Goal: Task Accomplishment & Management: Manage account settings

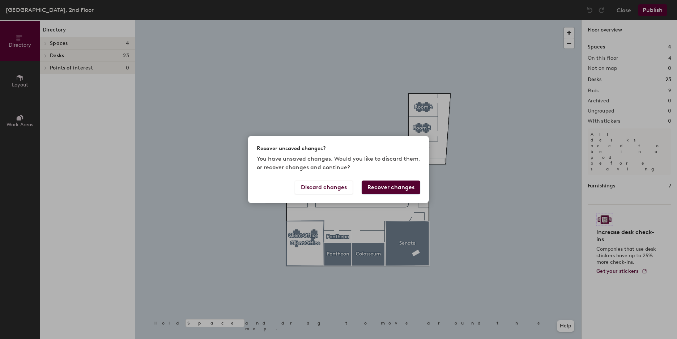
click at [385, 190] on button "Recover changes" at bounding box center [391, 188] width 59 height 14
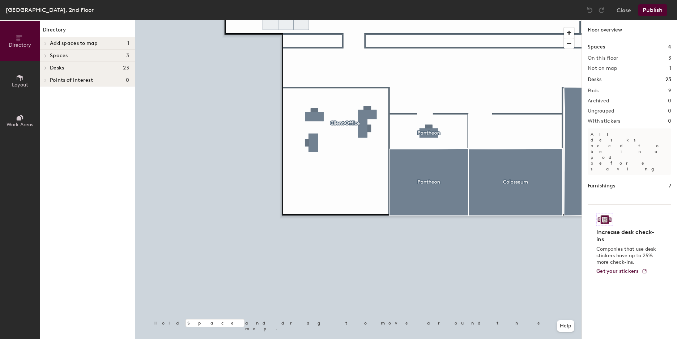
click at [21, 79] on icon at bounding box center [20, 78] width 8 height 8
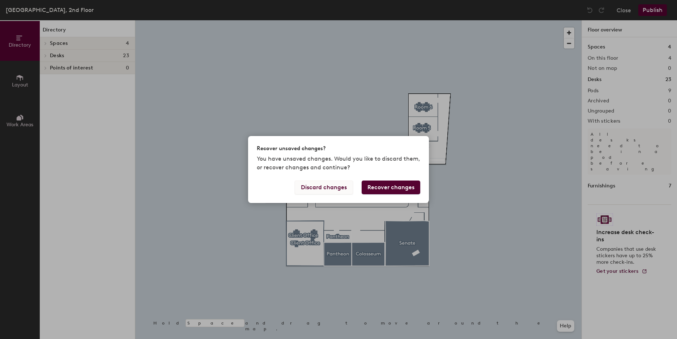
click at [333, 189] on button "Discard changes" at bounding box center [324, 188] width 58 height 14
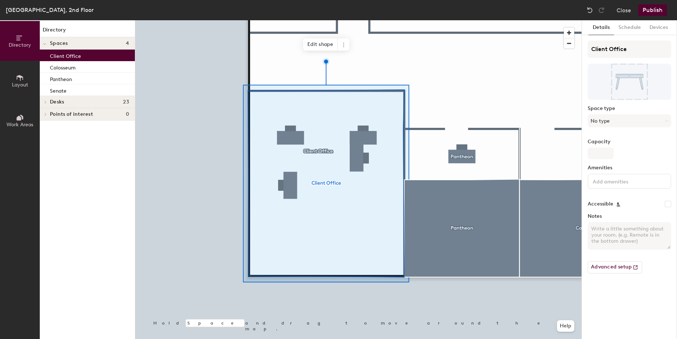
click at [72, 112] on span "Points of interest" at bounding box center [71, 114] width 43 height 6
click at [74, 105] on div "Desks 23" at bounding box center [87, 102] width 95 height 12
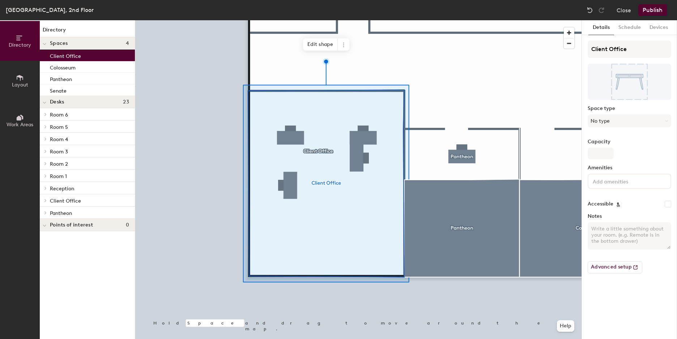
click at [82, 200] on p "Client Office" at bounding box center [89, 200] width 79 height 9
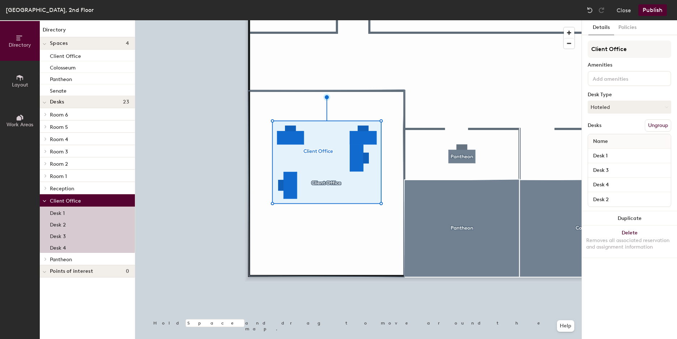
click at [332, 20] on div at bounding box center [358, 20] width 446 height 0
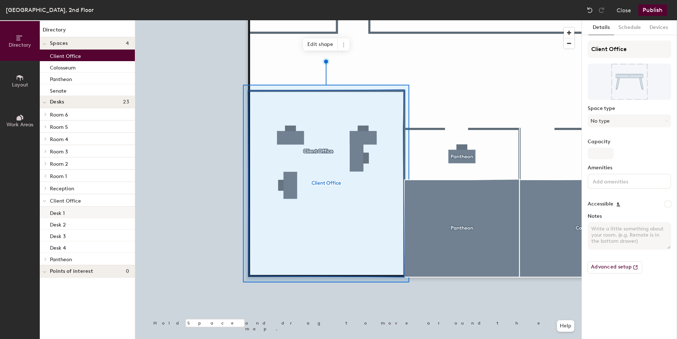
click at [63, 210] on p "Desk 1" at bounding box center [57, 212] width 15 height 8
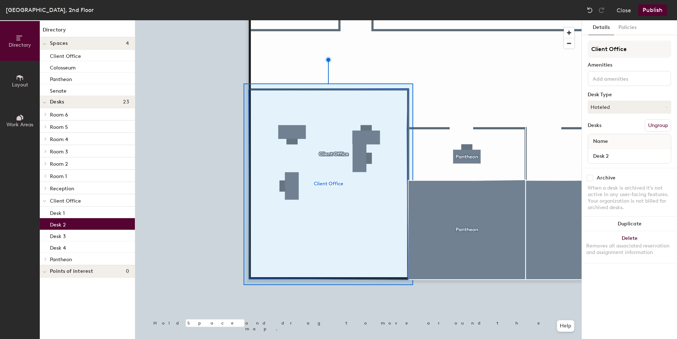
click at [61, 225] on p "Desk 2" at bounding box center [58, 224] width 16 height 8
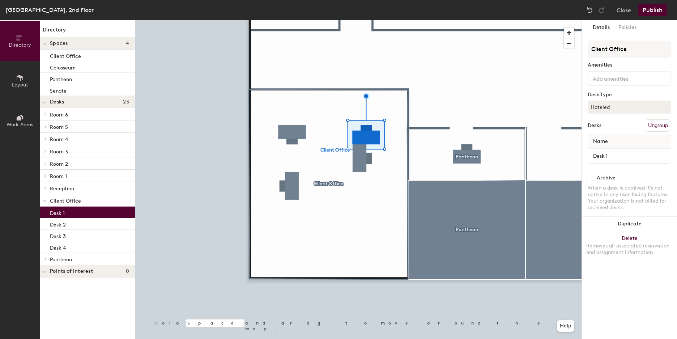
click at [101, 208] on div "Desk 1" at bounding box center [87, 213] width 95 height 12
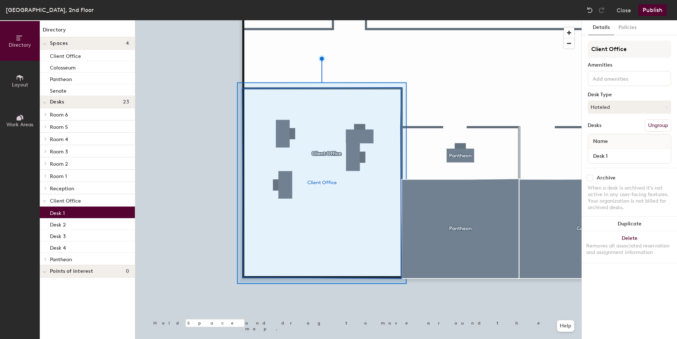
click at [85, 213] on div "Desk 1" at bounding box center [87, 213] width 95 height 12
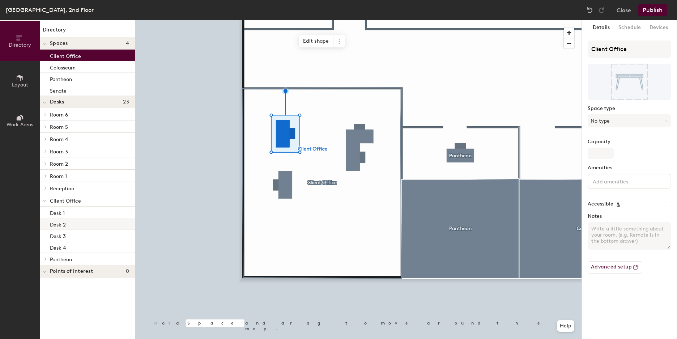
click at [75, 224] on div "Desk 2" at bounding box center [87, 224] width 95 height 12
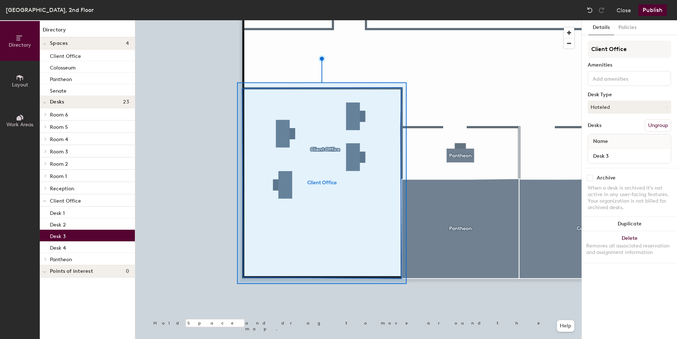
click at [102, 230] on div "Desk 3" at bounding box center [87, 236] width 95 height 12
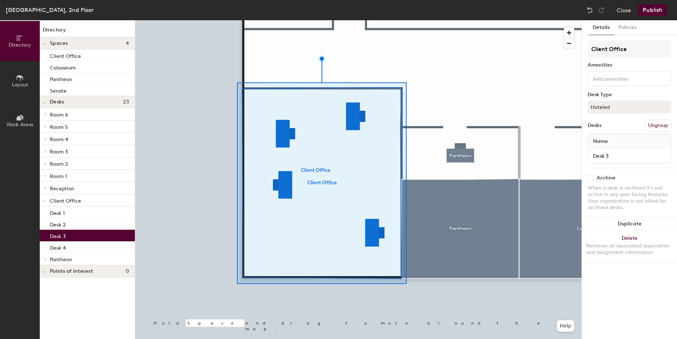
click at [103, 233] on div "Desk 3" at bounding box center [87, 236] width 95 height 12
click at [107, 226] on div "Desk 2" at bounding box center [87, 224] width 95 height 12
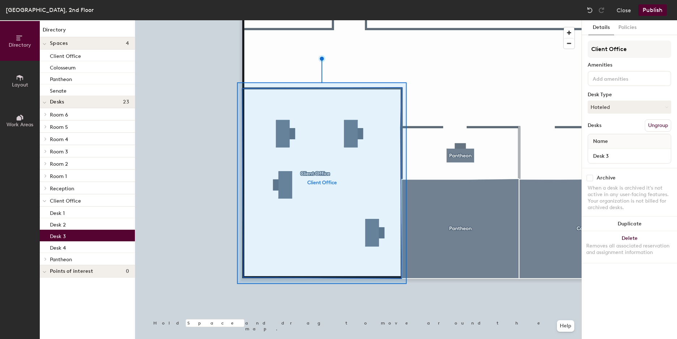
click at [70, 236] on div "Desk 3" at bounding box center [87, 236] width 95 height 12
click at [118, 230] on div "Desk 3" at bounding box center [87, 236] width 95 height 12
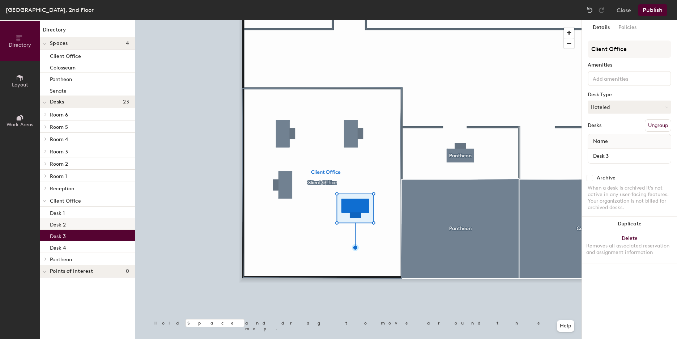
click at [89, 223] on div "Desk 2" at bounding box center [87, 224] width 95 height 12
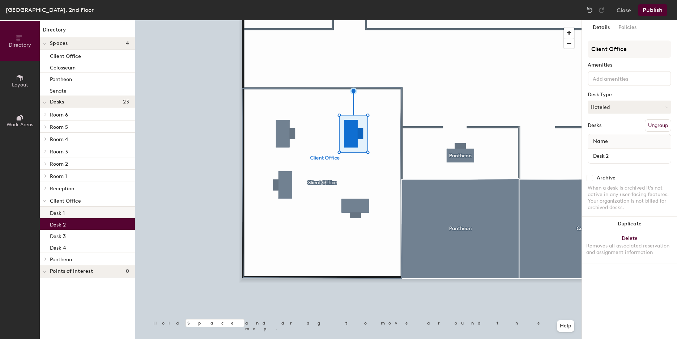
click at [92, 215] on div "Desk 1" at bounding box center [87, 213] width 95 height 12
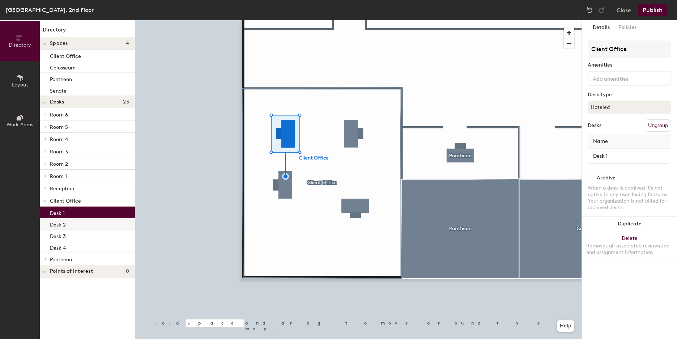
click at [81, 225] on div "Desk 2" at bounding box center [87, 224] width 95 height 12
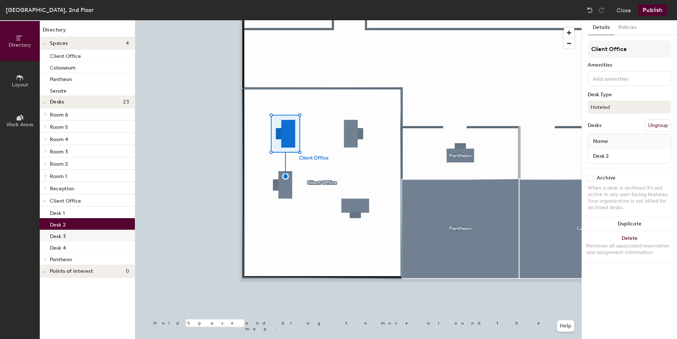
click at [81, 233] on div "Desk 3" at bounding box center [87, 236] width 95 height 12
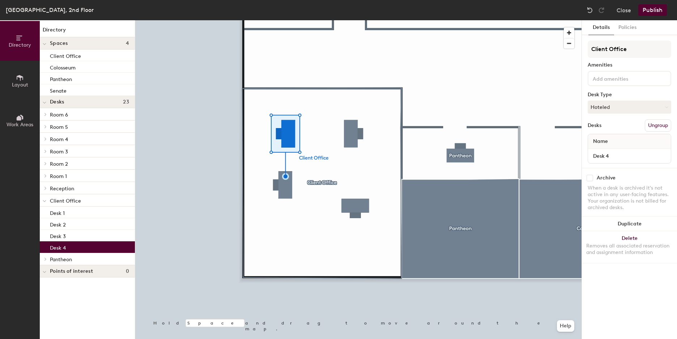
click at [81, 242] on div "Desk 4" at bounding box center [87, 247] width 95 height 12
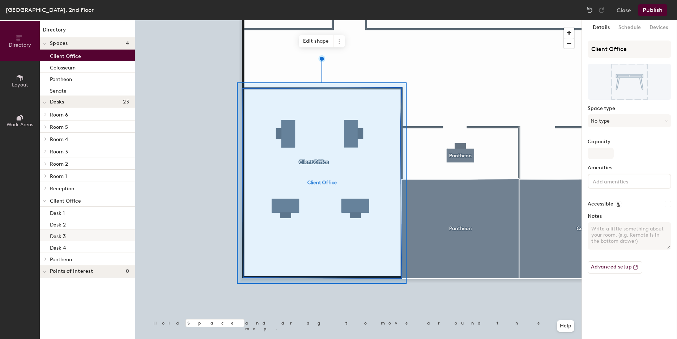
click at [104, 239] on div "Desk 3" at bounding box center [87, 236] width 95 height 12
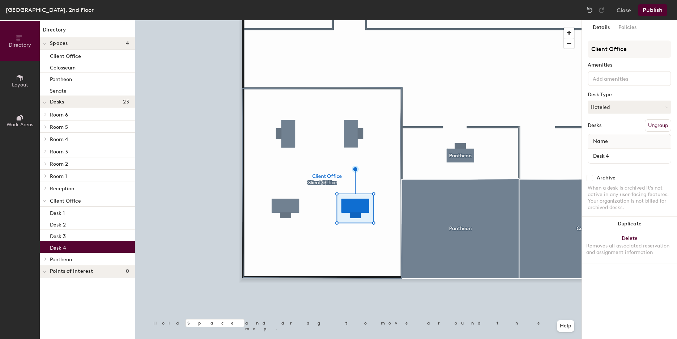
click at [106, 243] on div "Desk 4" at bounding box center [87, 247] width 95 height 12
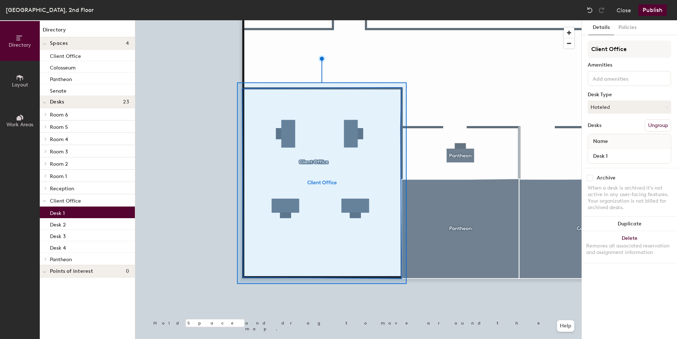
click at [85, 216] on div "Desk 1" at bounding box center [87, 213] width 95 height 12
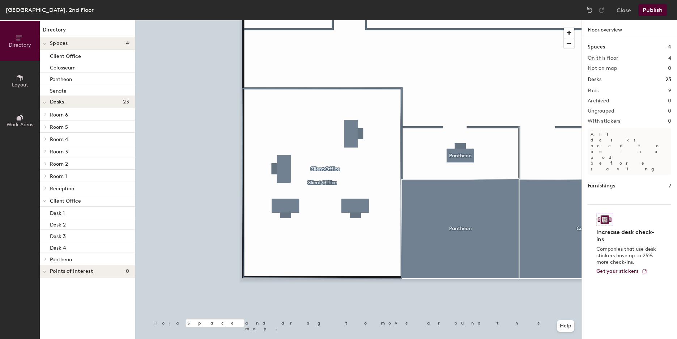
click at [657, 12] on button "Publish" at bounding box center [653, 10] width 29 height 12
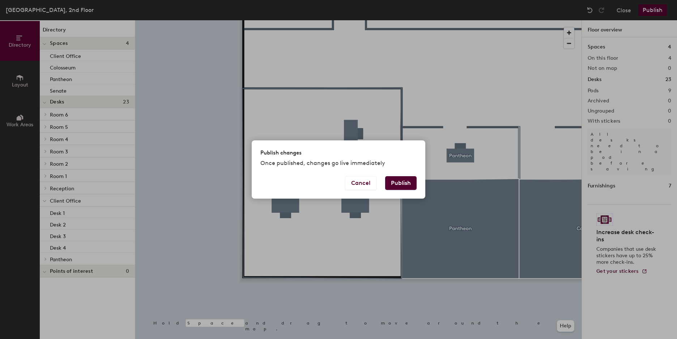
click at [404, 181] on button "Publish" at bounding box center [400, 183] width 31 height 14
